Goal: Task Accomplishment & Management: Manage account settings

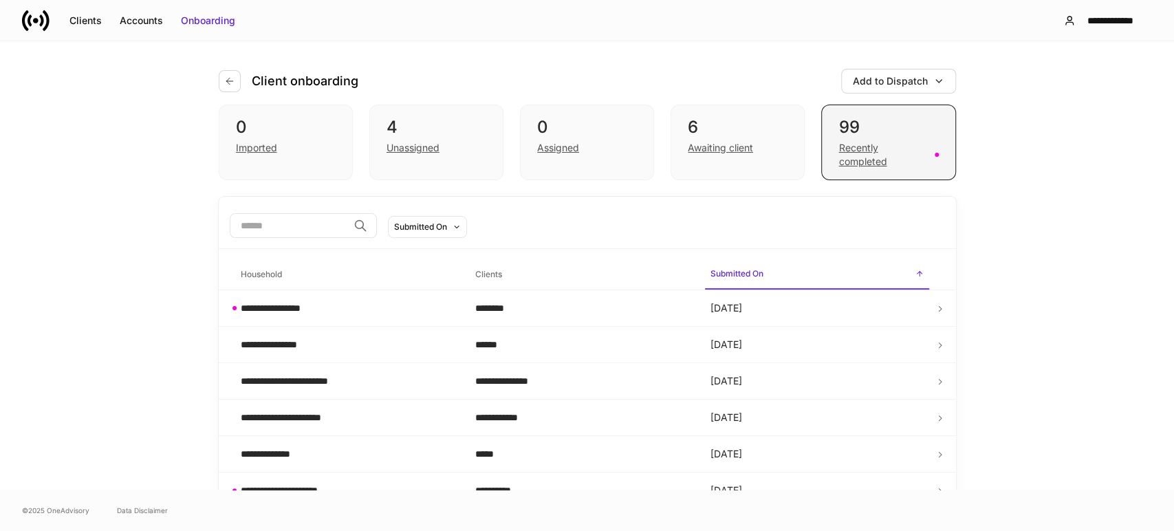
click at [864, 180] on div "0 Imported 4 Unassigned 0 Assigned 6 Awaiting client 99 Recently completed" at bounding box center [587, 151] width 737 height 92
click at [860, 162] on div "Recently completed" at bounding box center [881, 155] width 87 height 28
click at [240, 143] on div "Imported" at bounding box center [256, 148] width 41 height 14
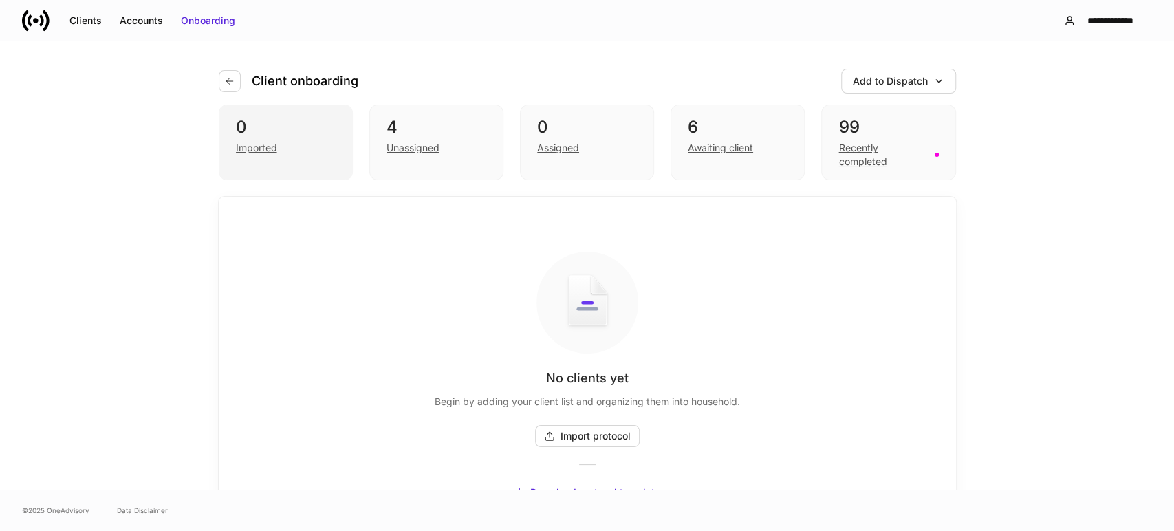
click at [240, 143] on div "Imported" at bounding box center [256, 148] width 41 height 14
click at [85, 17] on div "Clients" at bounding box center [85, 21] width 32 height 14
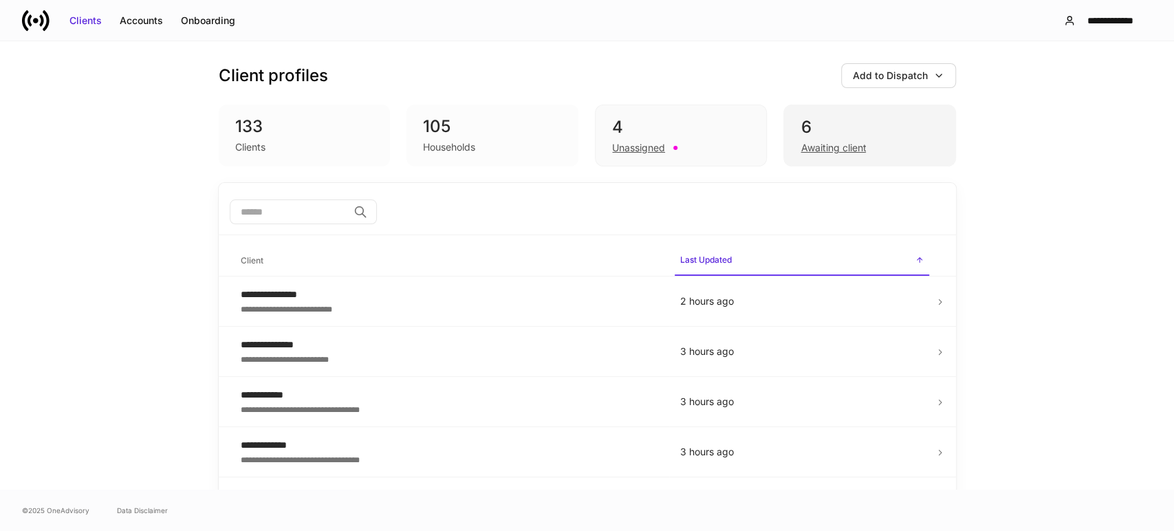
click at [844, 150] on div "Awaiting client" at bounding box center [833, 148] width 65 height 14
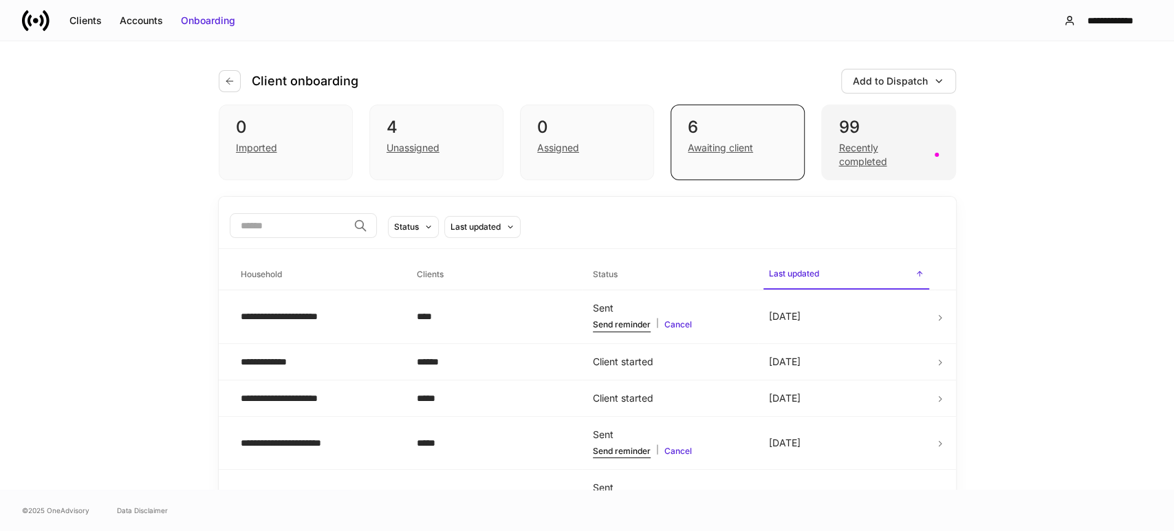
click at [844, 151] on div "Recently completed" at bounding box center [881, 155] width 87 height 28
